Goal: Find specific page/section: Find specific page/section

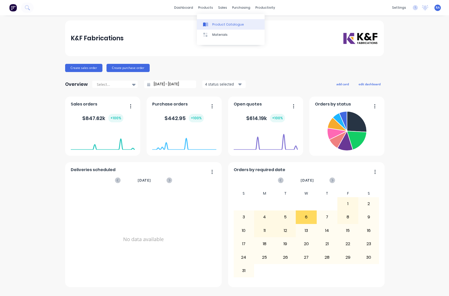
click at [217, 26] on div "Product Catalogue" at bounding box center [228, 24] width 32 height 5
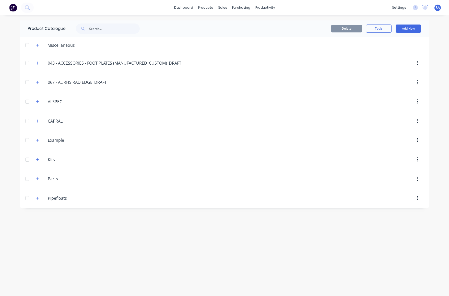
click at [88, 86] on div "067.-.AL.RHS.RAD.EDGE_DRAFT 067 - AL RHS RAD EDGE_DRAFT" at bounding box center [72, 82] width 80 height 9
click at [80, 83] on input "067 - AL RHS RAD EDGE_DRAFT" at bounding box center [78, 82] width 60 height 6
click at [52, 81] on input "067 - AL RHS RAD EDGE_DRAFT" at bounding box center [78, 82] width 60 height 6
click at [38, 82] on icon "button" at bounding box center [37, 82] width 3 height 4
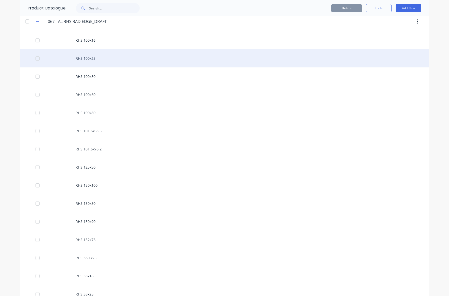
scroll to position [77, 0]
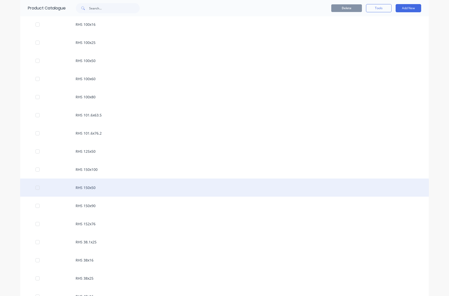
click at [79, 188] on div "RHS 150x50" at bounding box center [224, 187] width 408 height 18
